Goal: Task Accomplishment & Management: Use online tool/utility

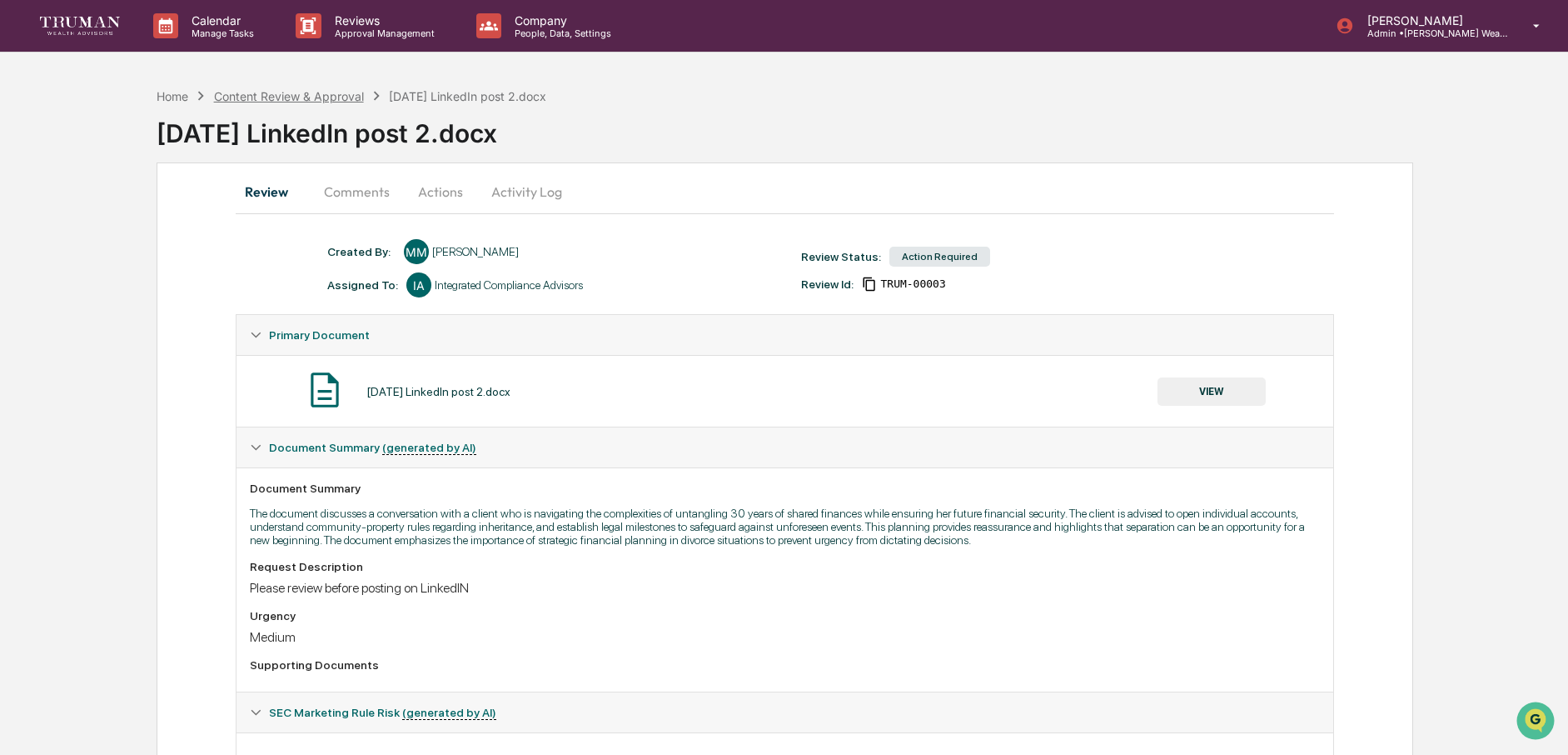
click at [262, 96] on div "Content Review & Approval" at bounding box center [288, 96] width 150 height 14
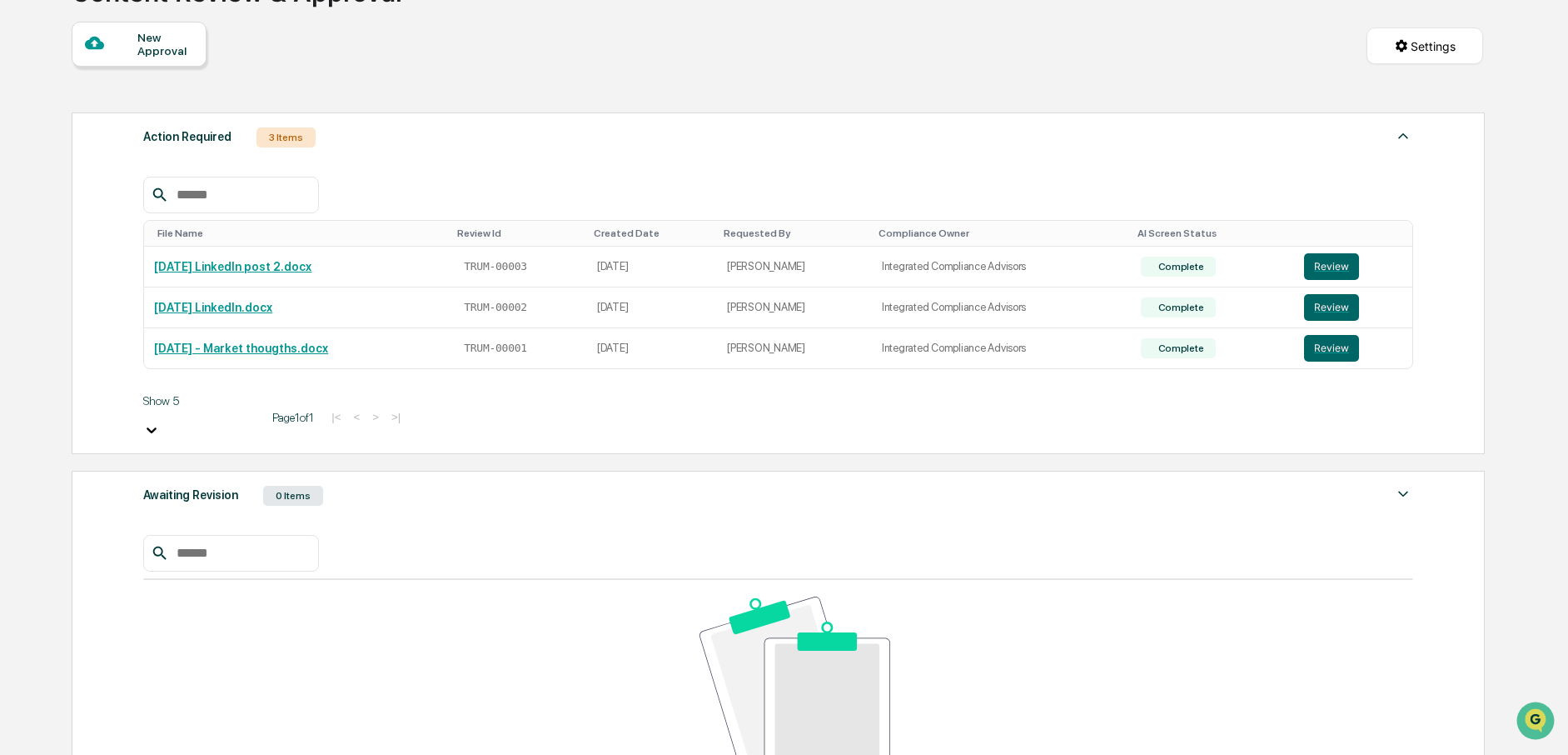
scroll to position [149, 0]
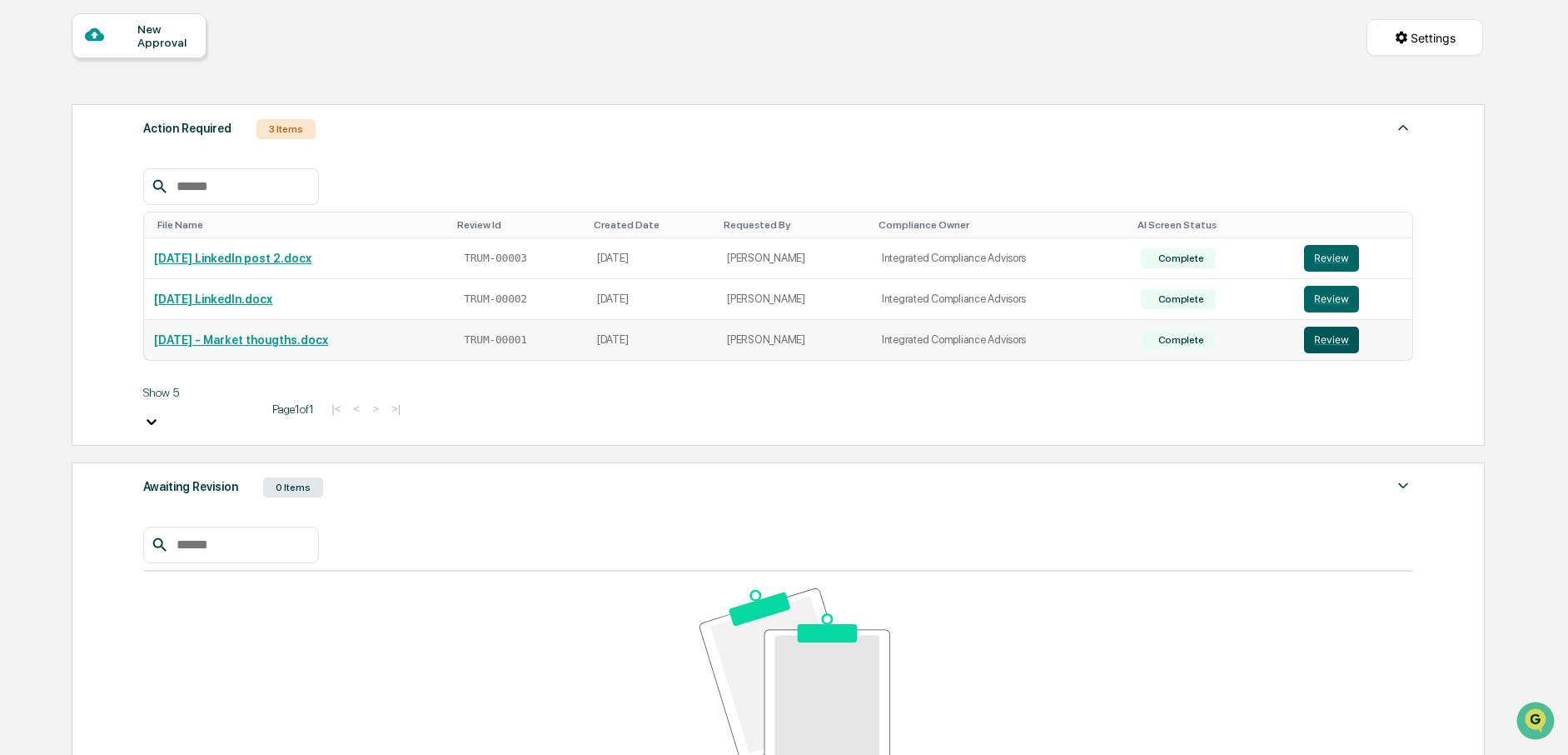
click at [1346, 342] on button "Review" at bounding box center [1331, 340] width 55 height 27
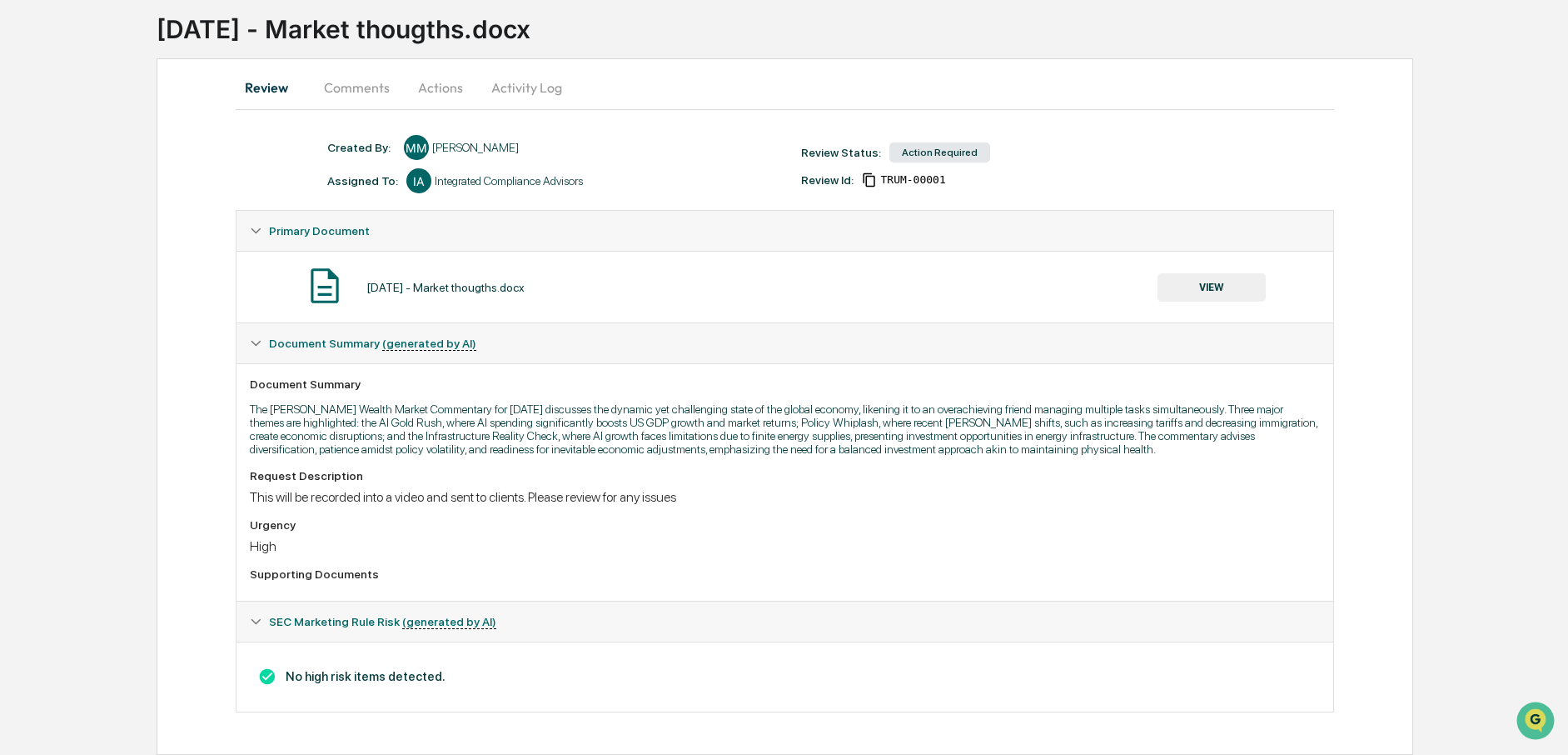
click at [350, 71] on button "Comments" at bounding box center [357, 88] width 92 height 40
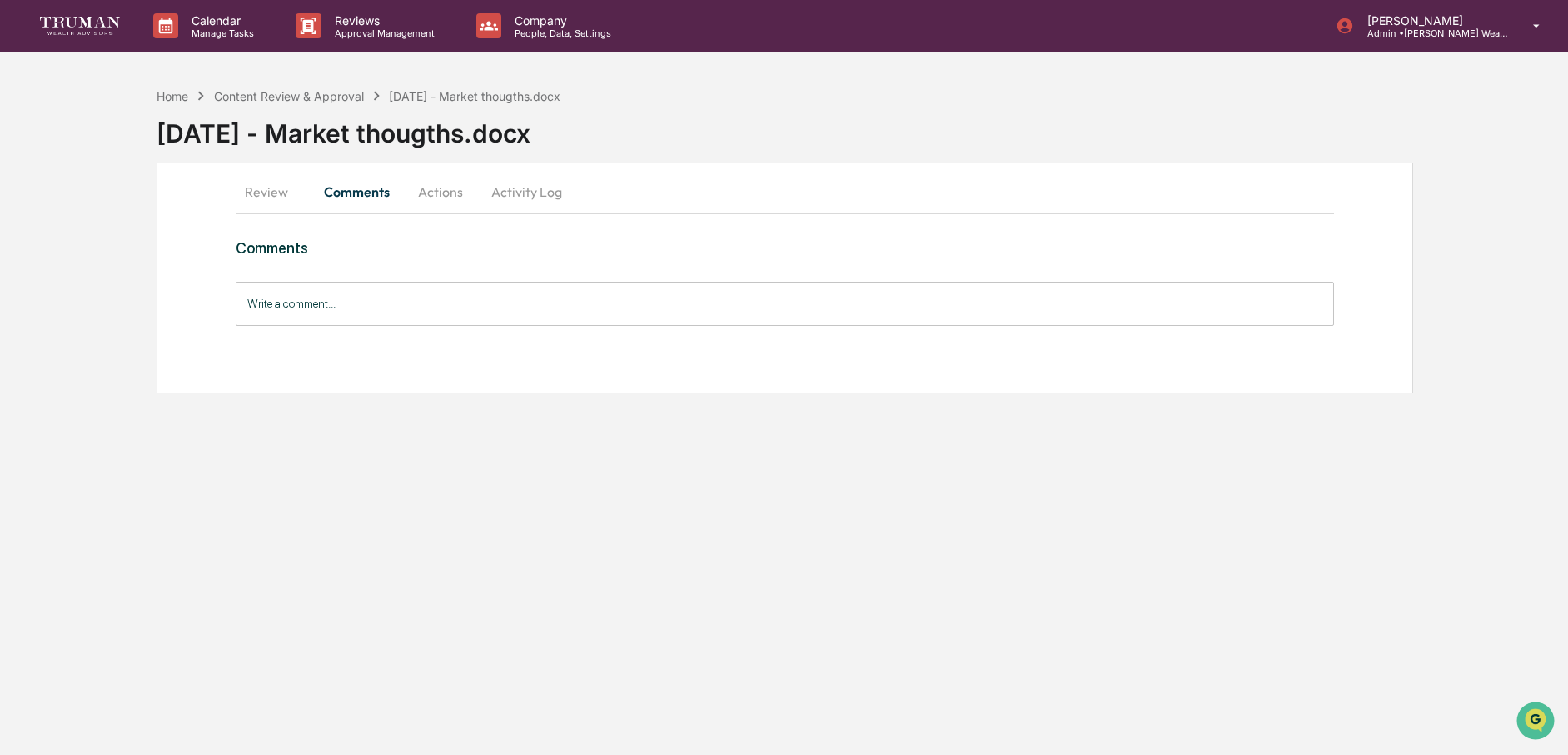
click at [444, 193] on button "Actions" at bounding box center [440, 191] width 75 height 40
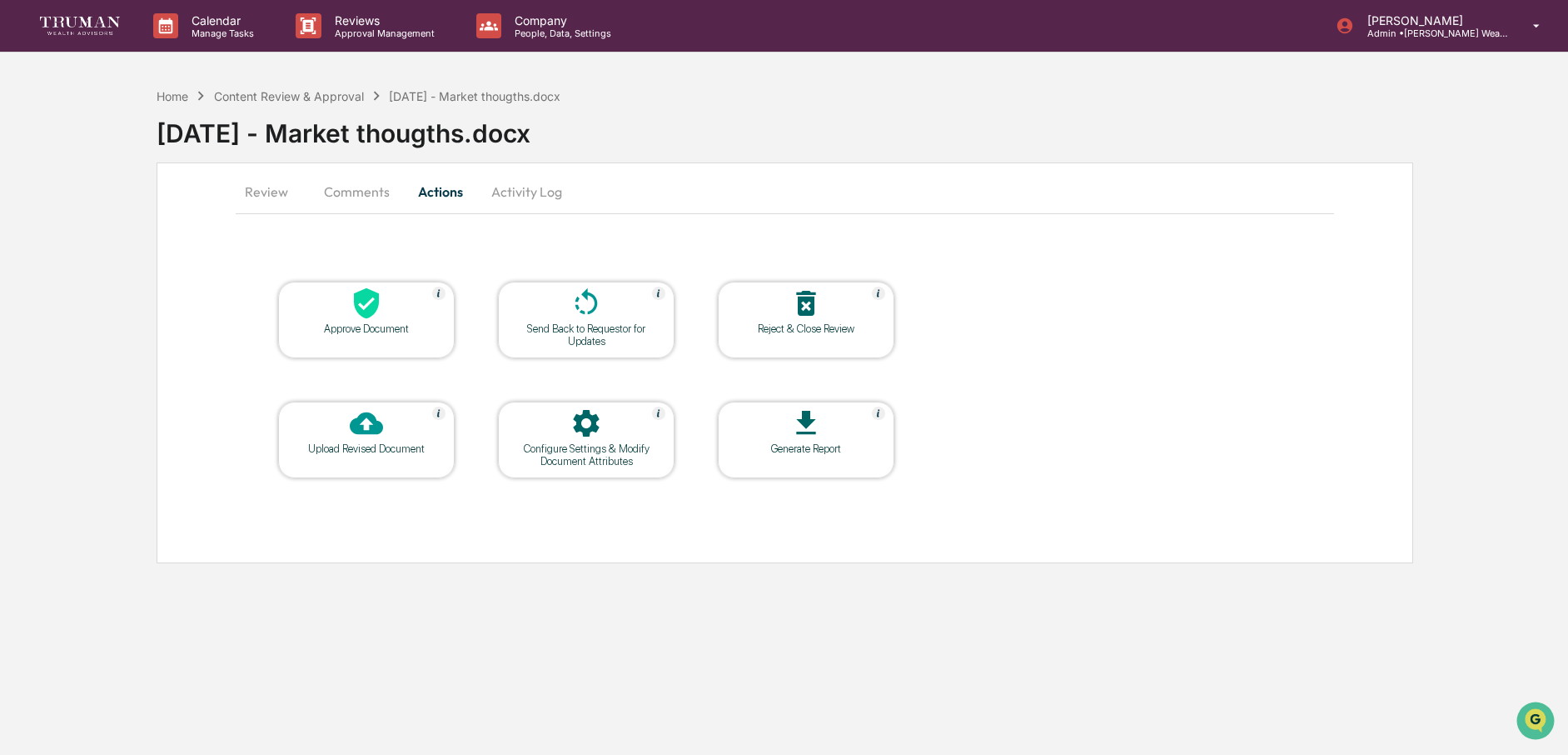
click at [550, 192] on button "Activity Log" at bounding box center [526, 191] width 97 height 40
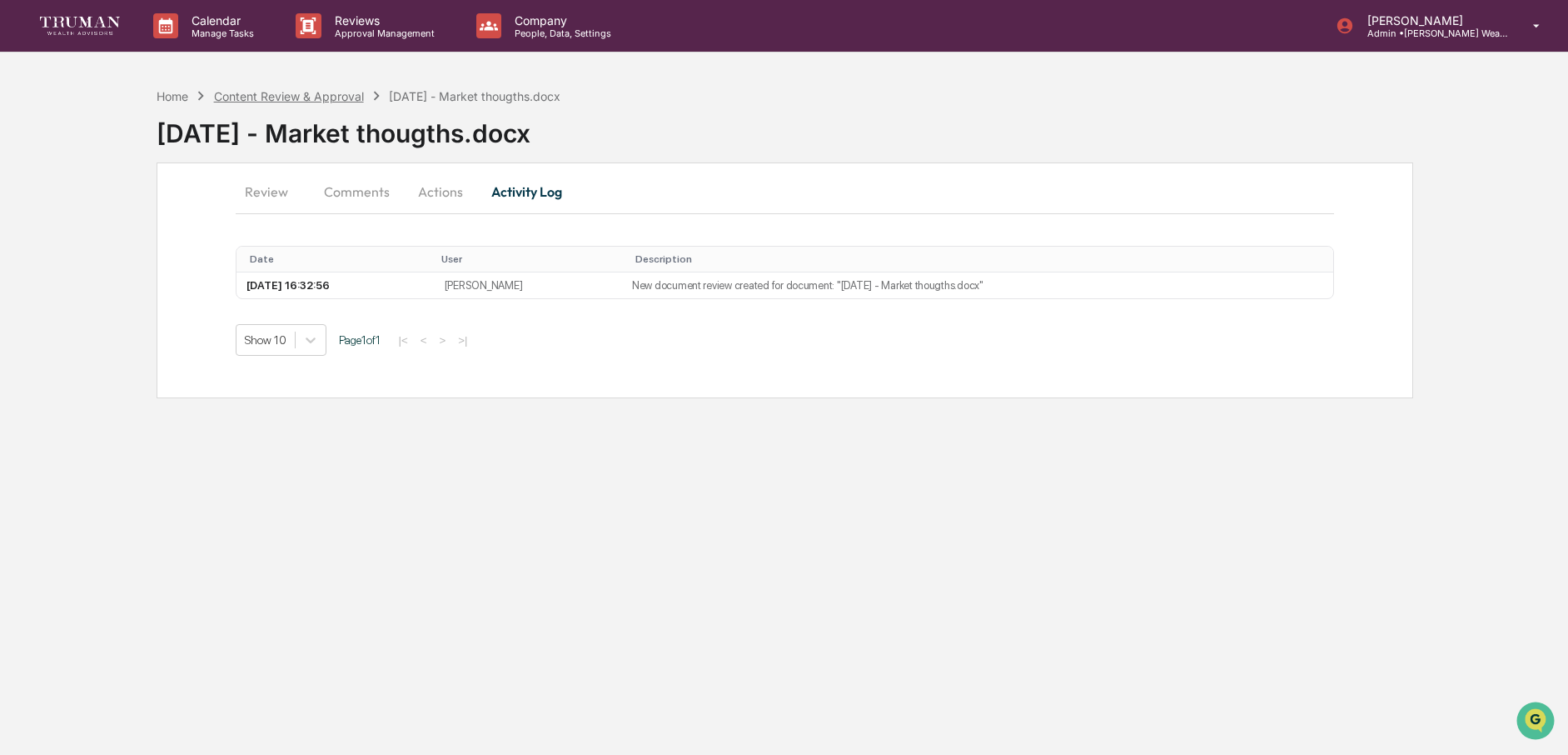
click at [296, 102] on div "Content Review & Approval" at bounding box center [288, 96] width 150 height 14
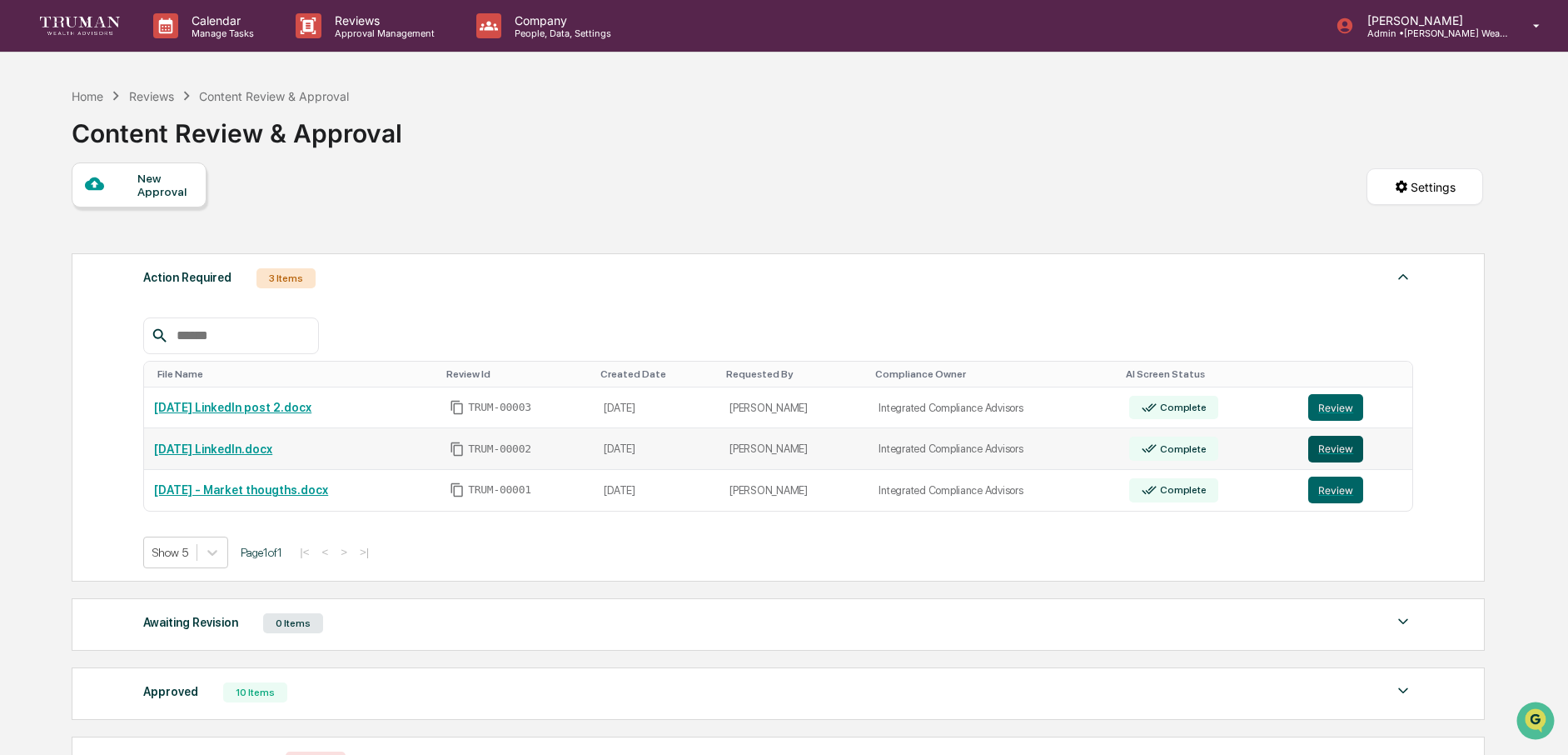
click at [1346, 447] on button "Review" at bounding box center [1335, 448] width 55 height 27
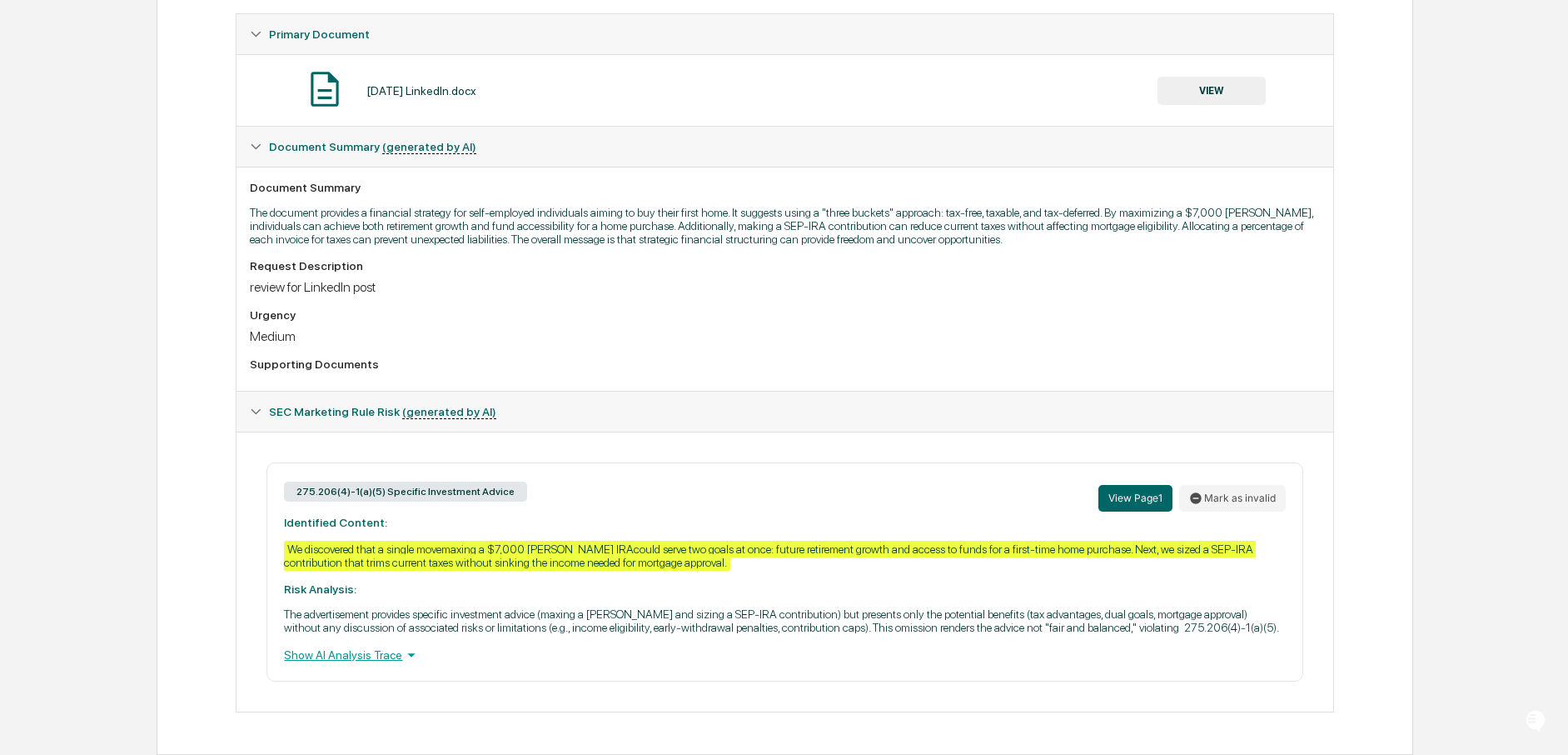
scroll to position [341, 0]
click at [1128, 485] on button "View Page 1" at bounding box center [1135, 498] width 74 height 27
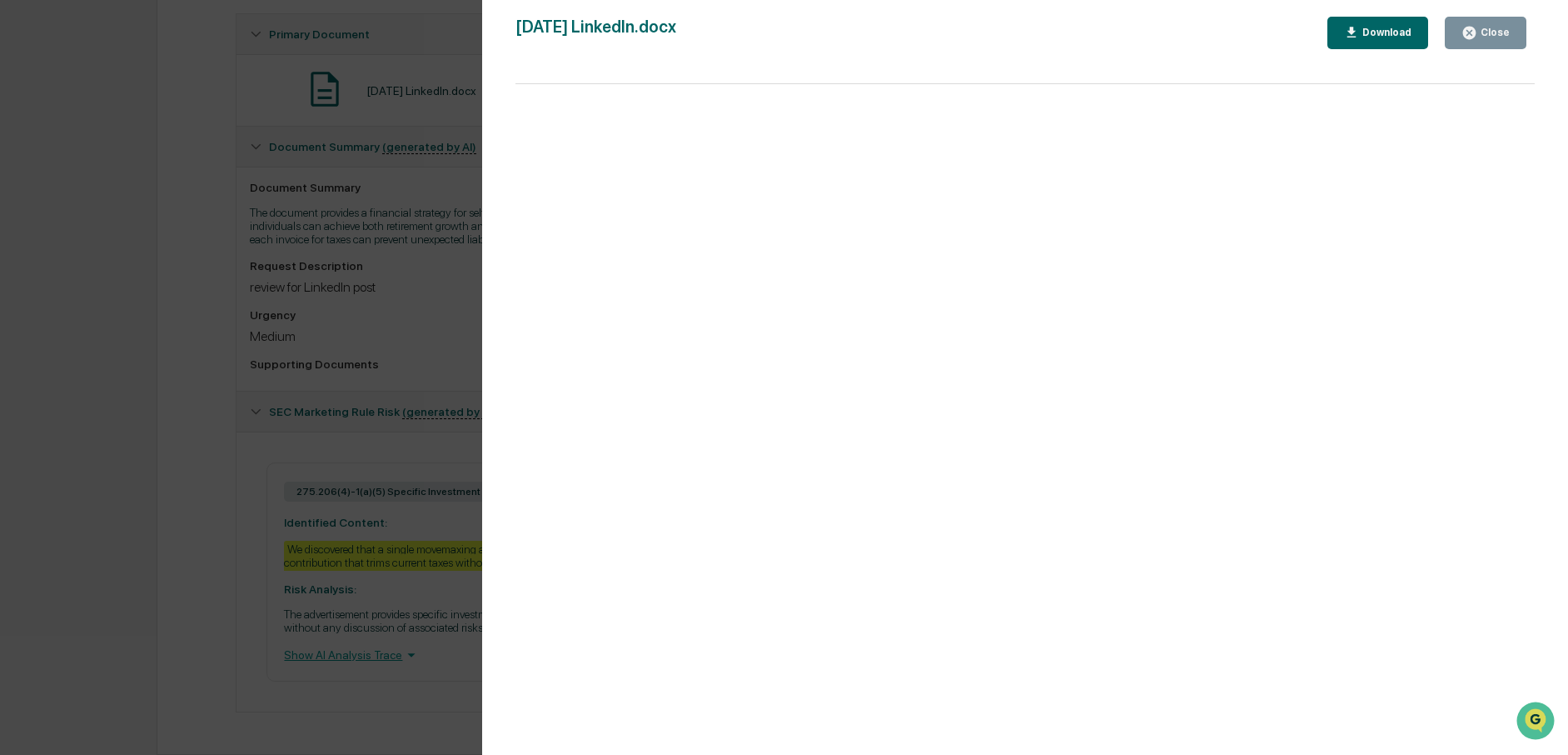
click at [1519, 28] on button "Close" at bounding box center [1485, 32] width 82 height 32
